Goal: Task Accomplishment & Management: Manage account settings

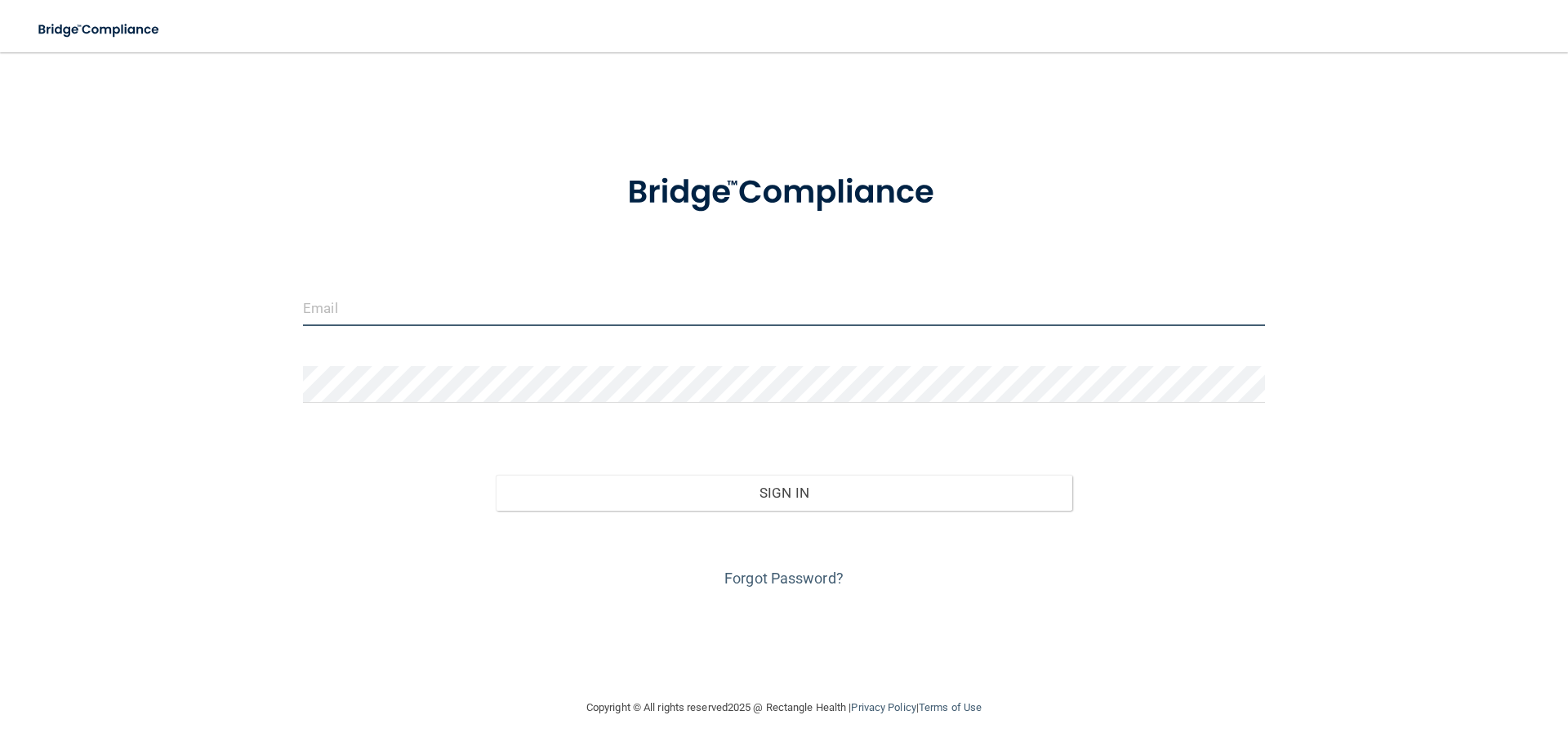
type input "[PERSON_NAME][EMAIL_ADDRESS][DOMAIN_NAME]"
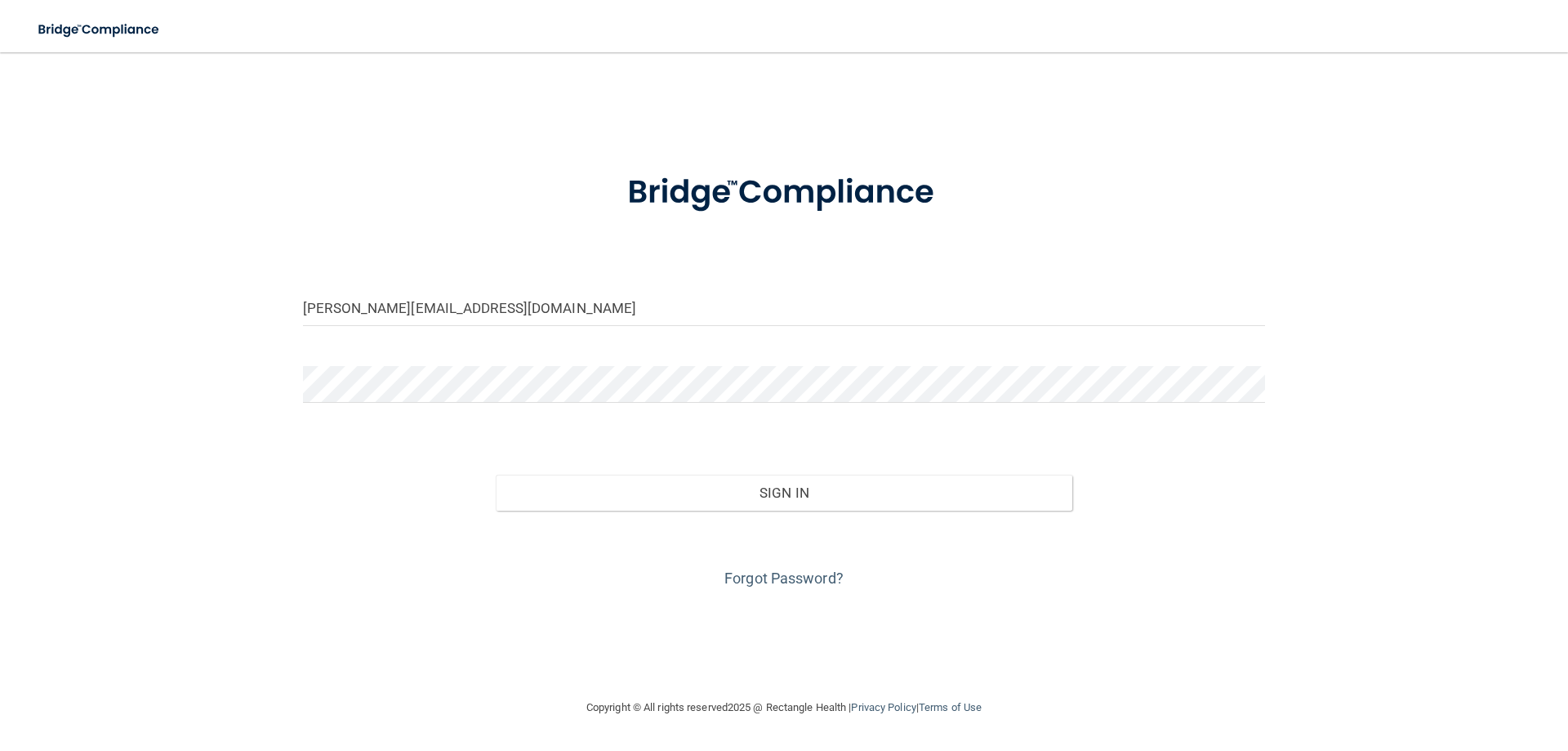
click at [824, 510] on div "Forgot Password?" at bounding box center [784, 551] width 987 height 82
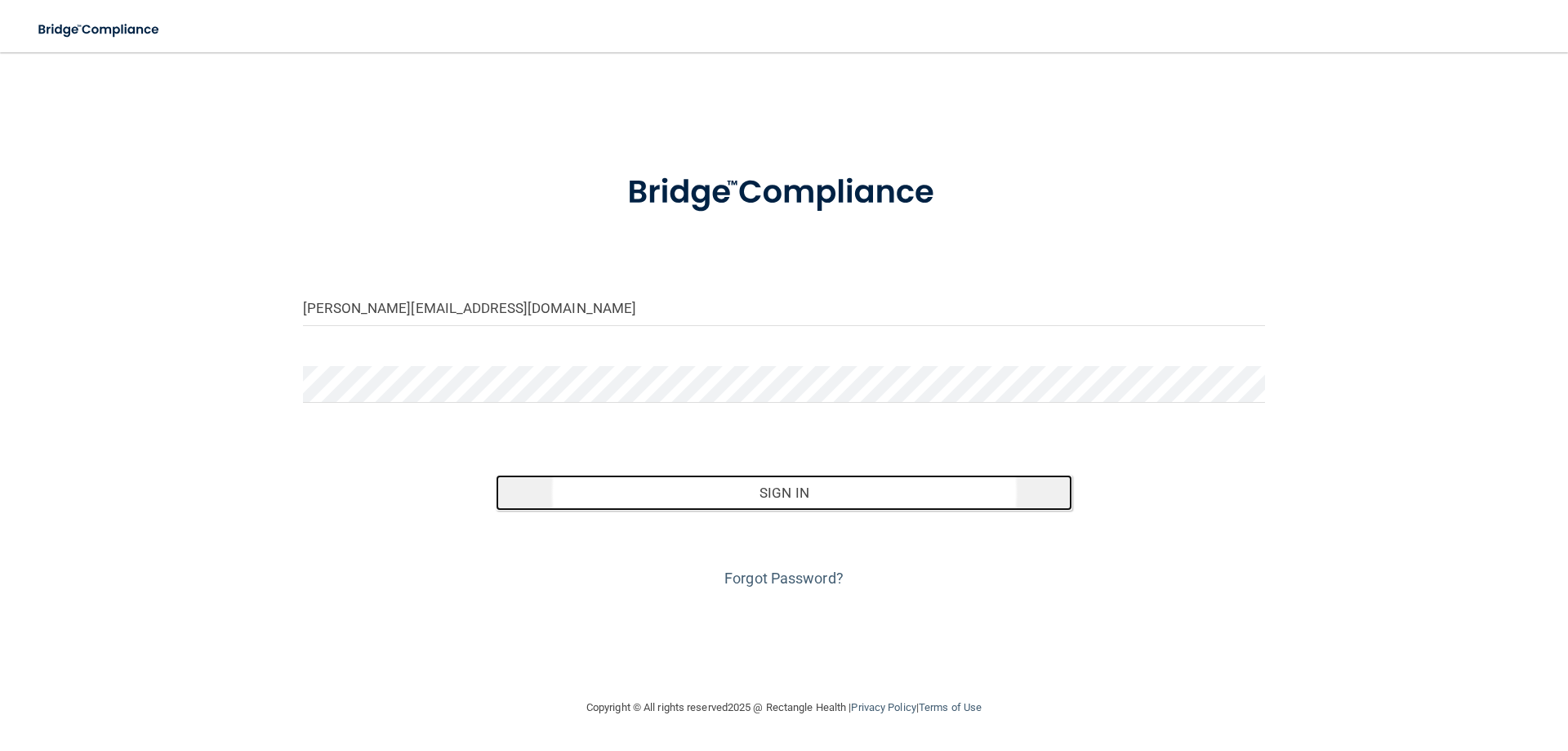
click at [814, 498] on button "Sign In" at bounding box center [784, 492] width 577 height 36
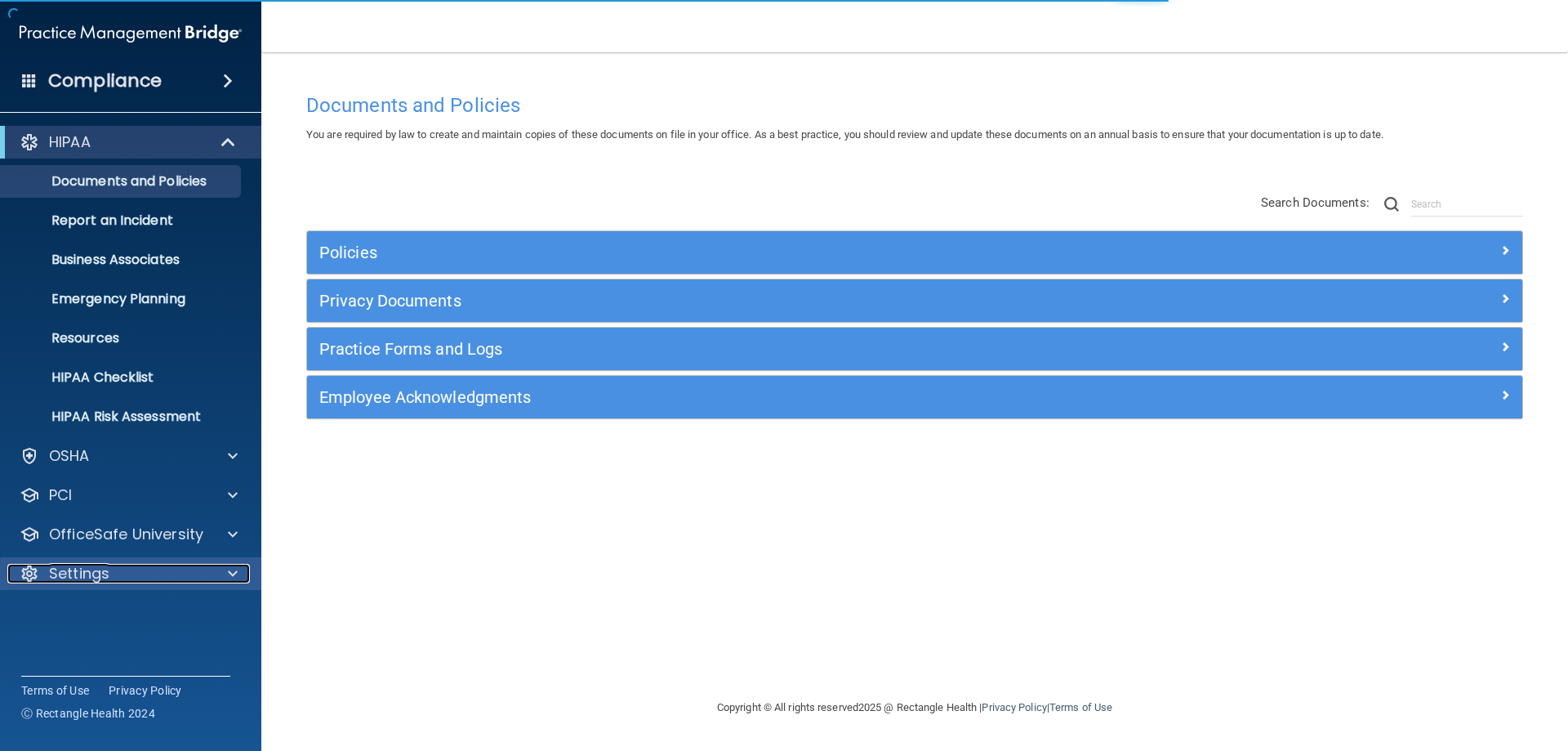
click at [176, 575] on div "Settings" at bounding box center [109, 573] width 203 height 19
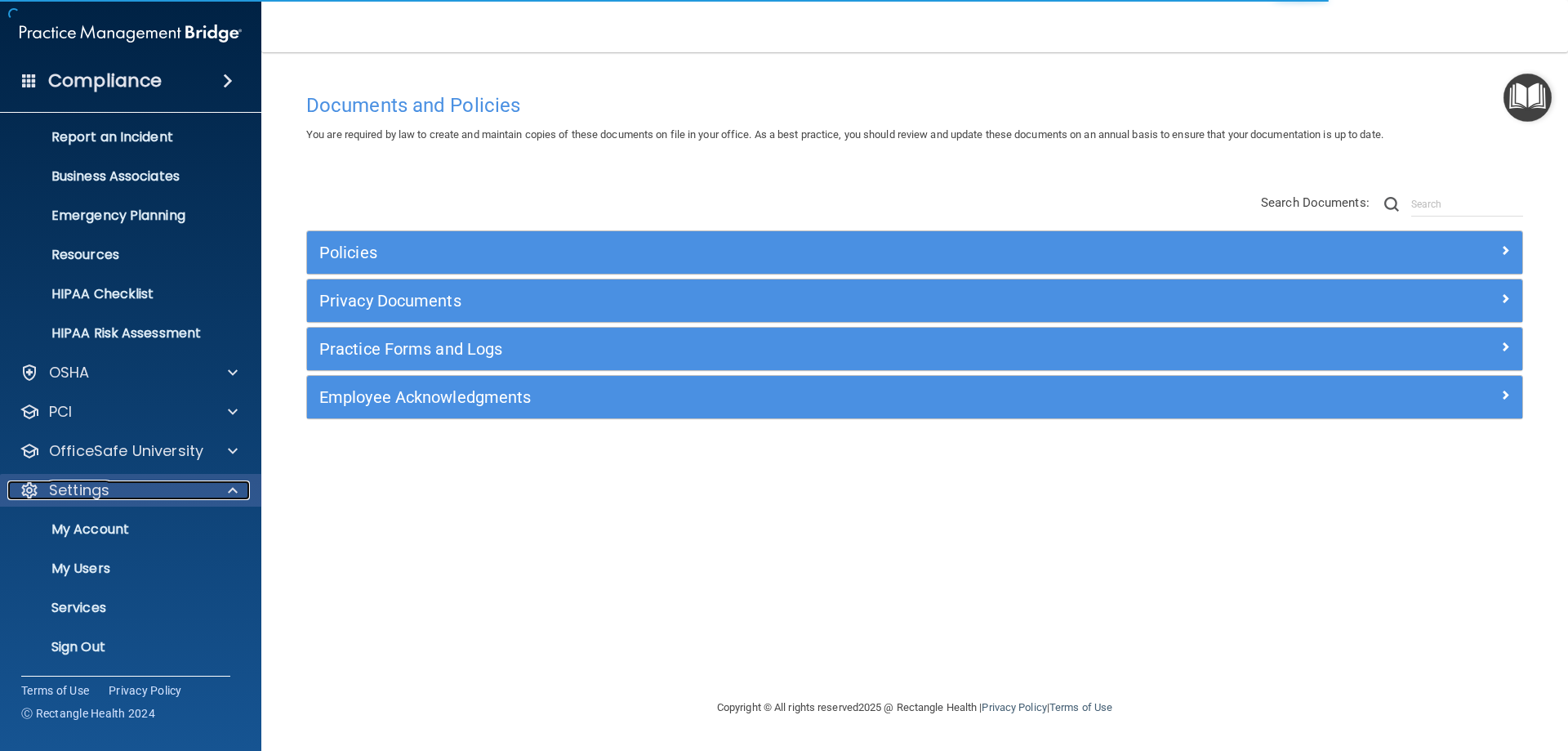
scroll to position [84, 0]
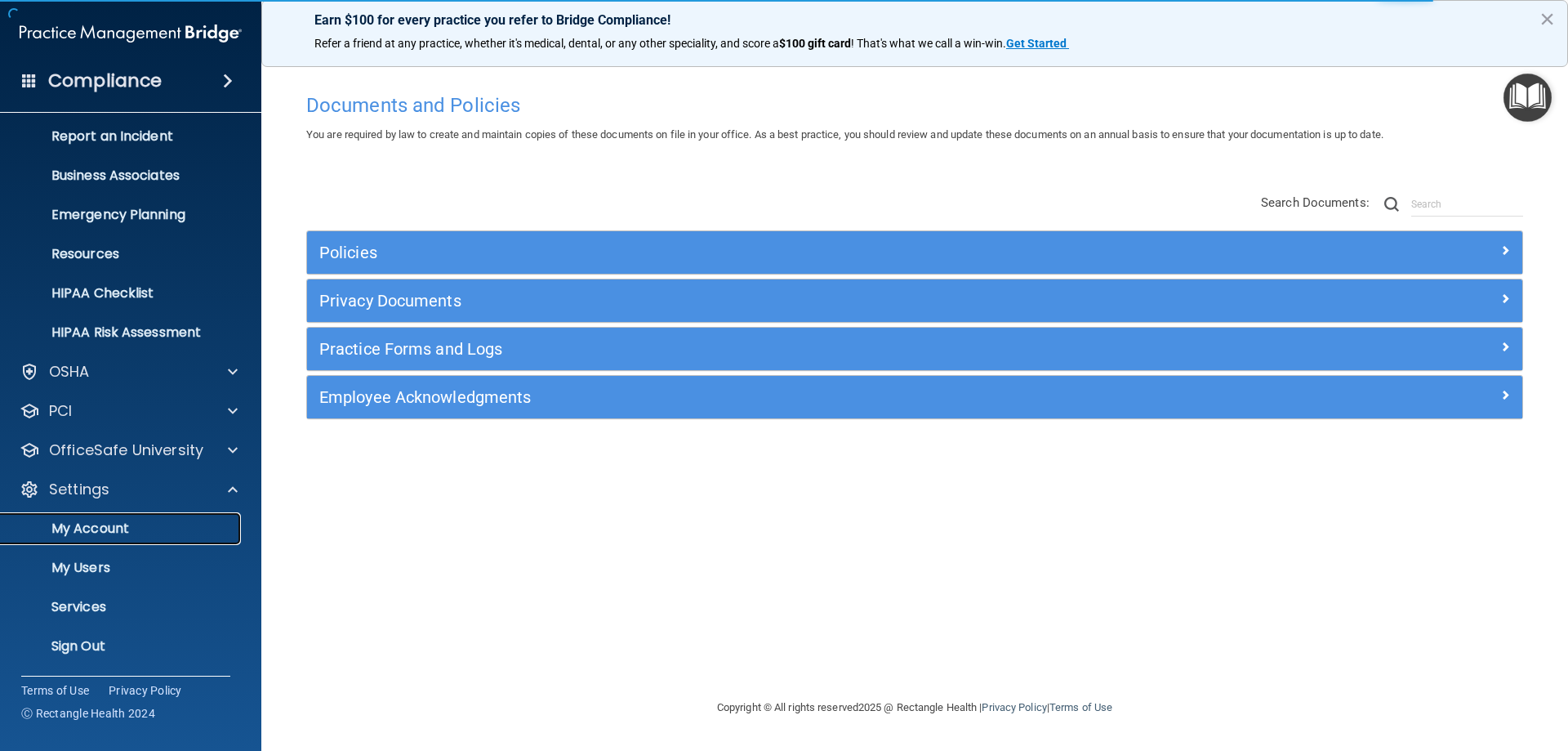
click at [125, 536] on p "My Account" at bounding box center [123, 529] width 223 height 17
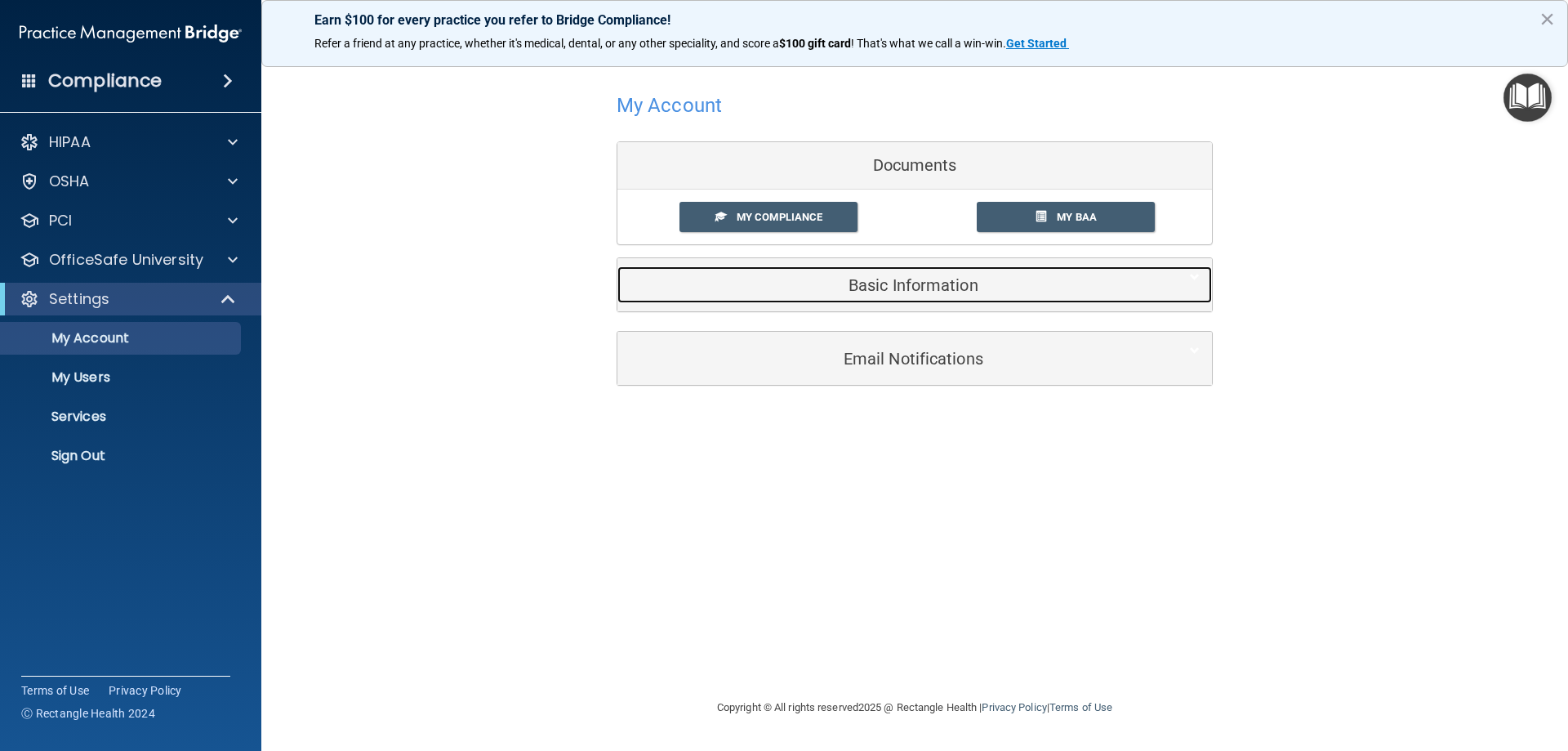
click at [930, 283] on h5 "Basic Information" at bounding box center [890, 284] width 520 height 18
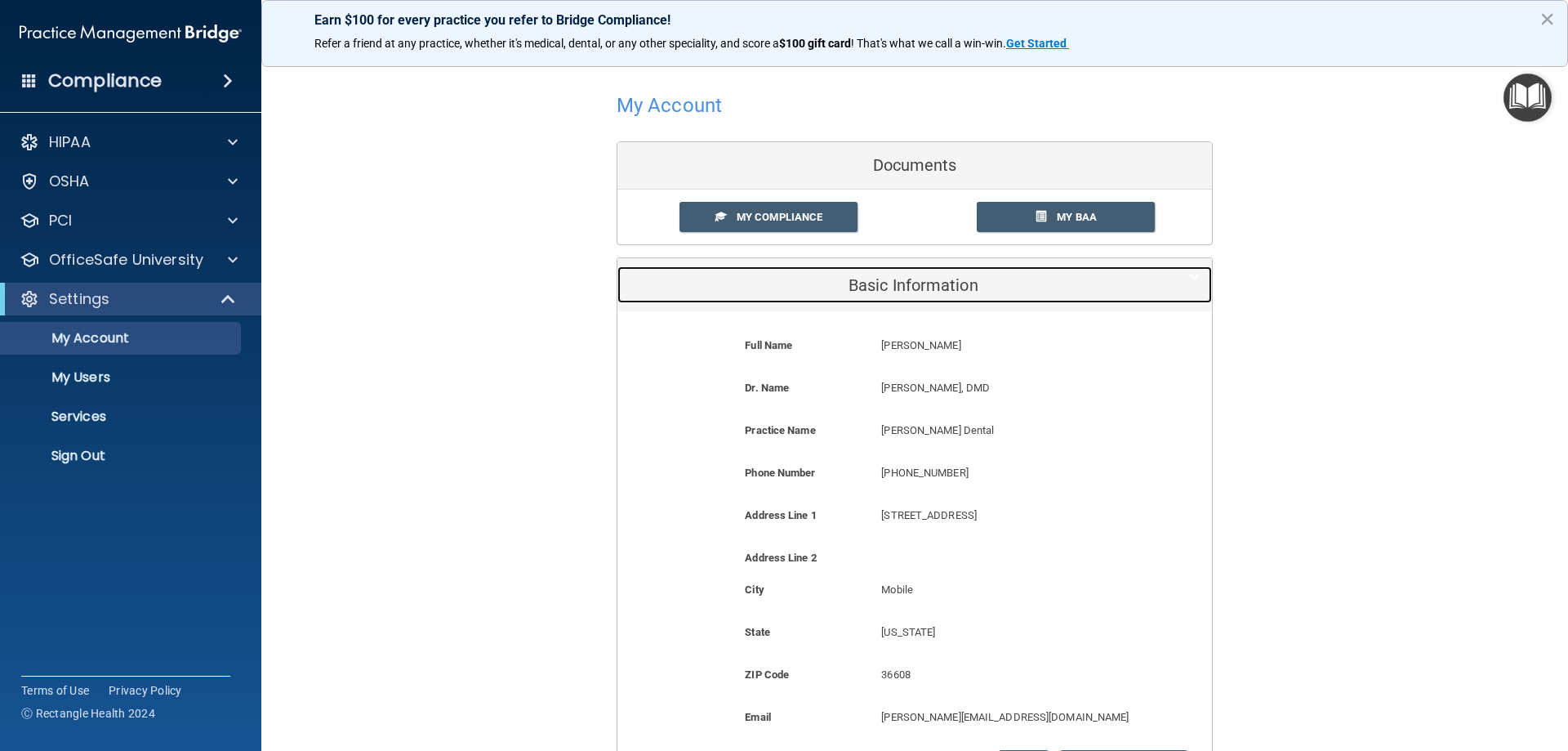
click at [922, 281] on h5 "Basic Information" at bounding box center [890, 284] width 520 height 18
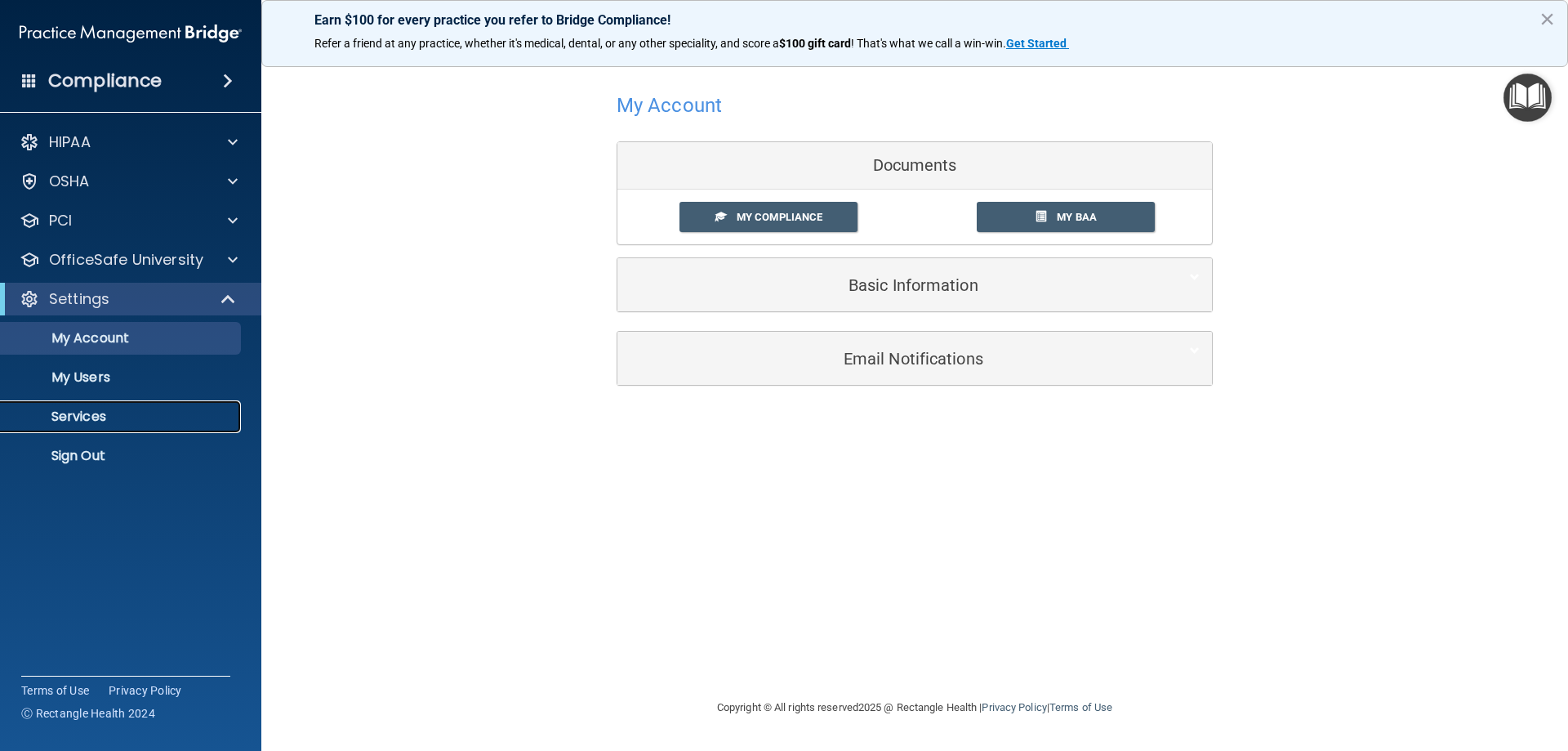
click at [118, 411] on p "Services" at bounding box center [123, 417] width 223 height 17
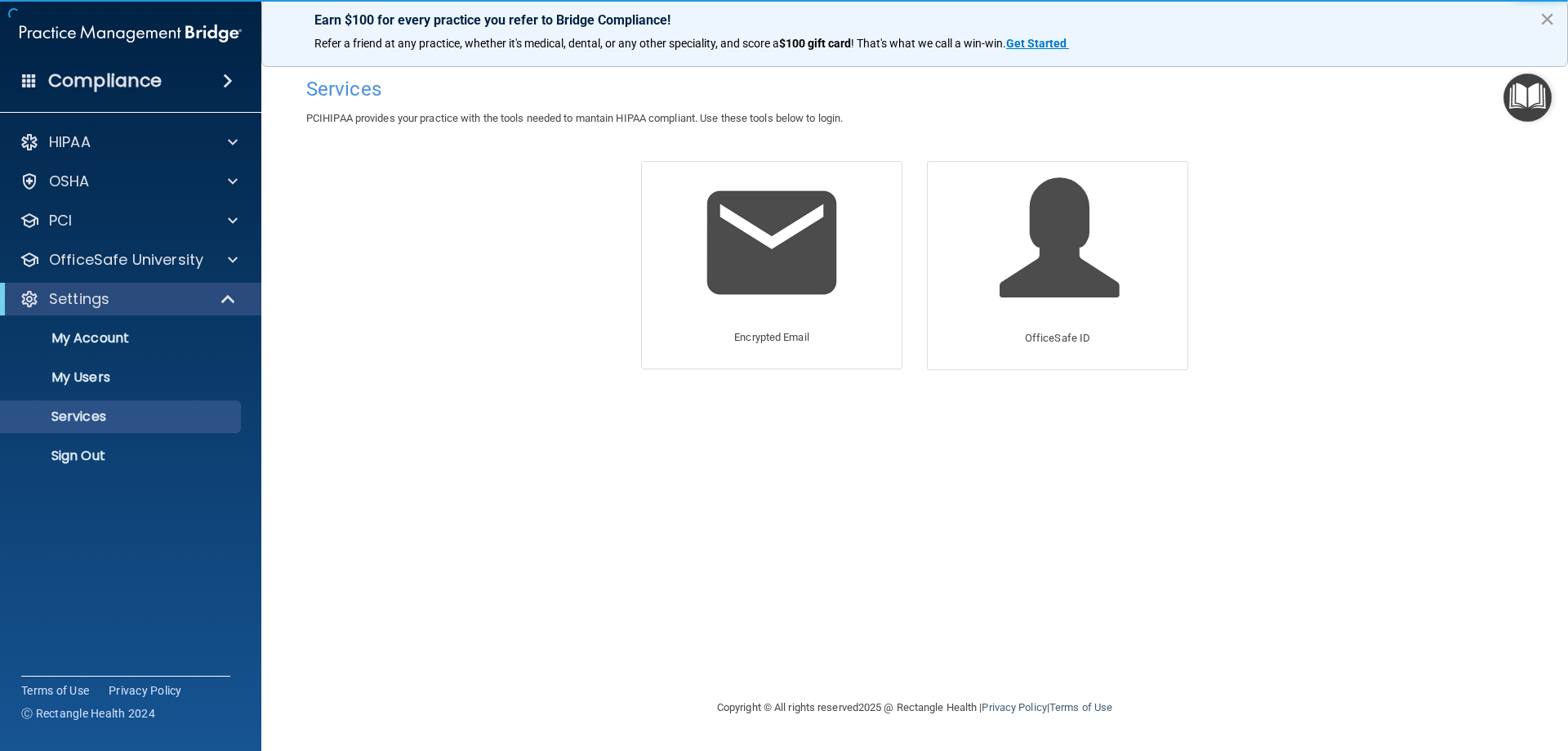
click at [1544, 17] on button "×" at bounding box center [1547, 18] width 16 height 26
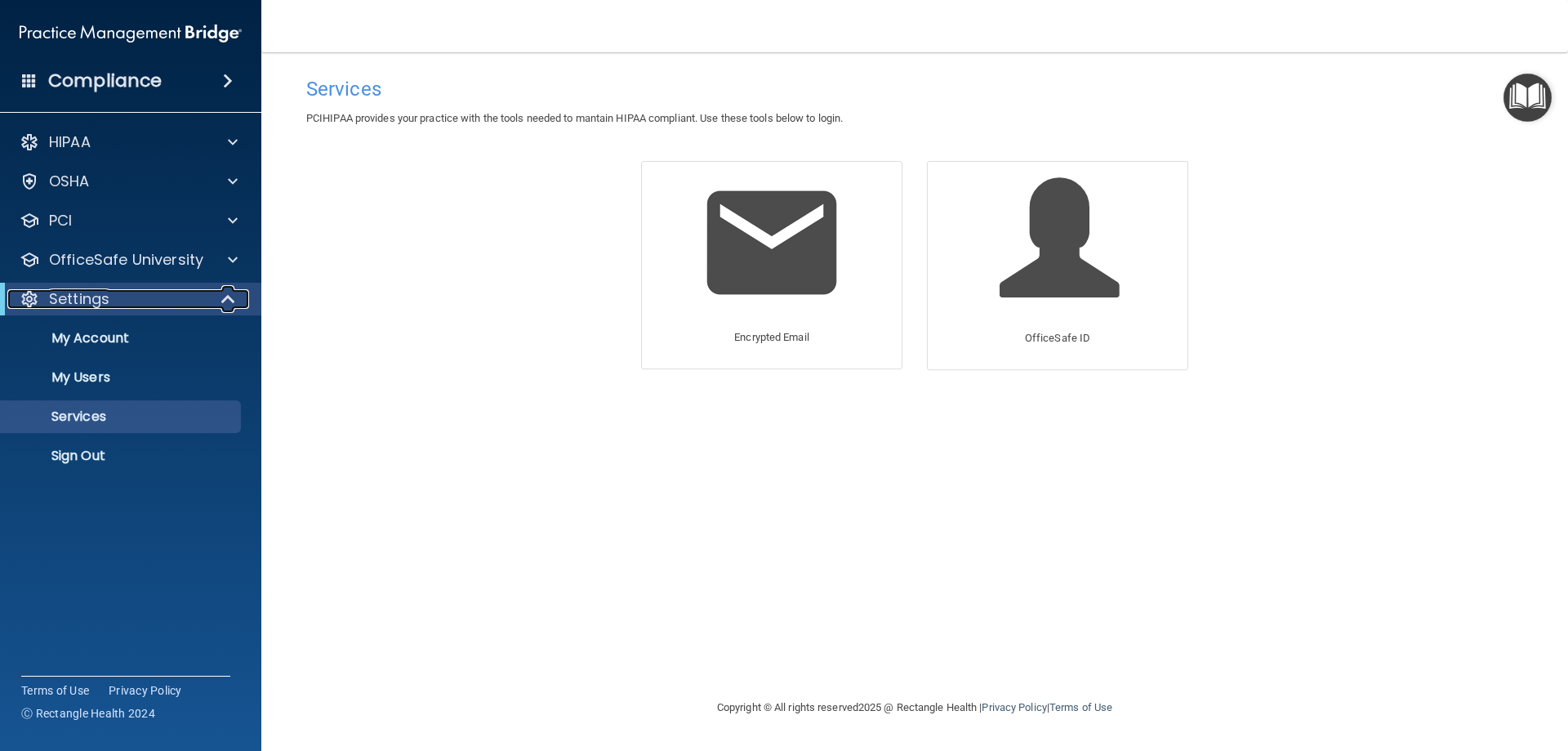
click at [220, 294] on div at bounding box center [229, 298] width 40 height 19
